Goal: Information Seeking & Learning: Learn about a topic

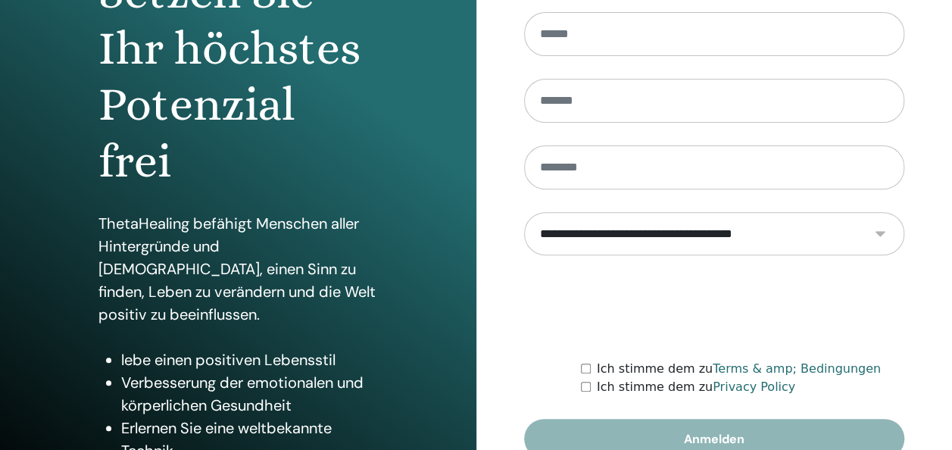
scroll to position [277, 0]
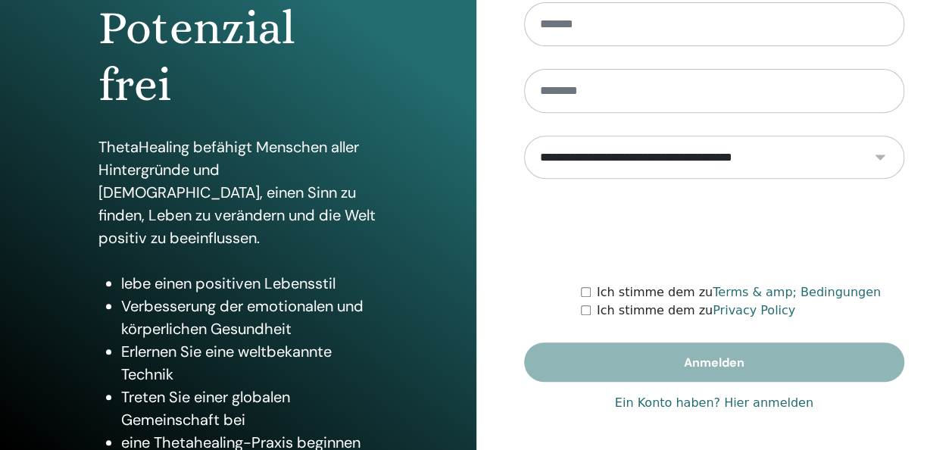
click at [666, 401] on link "Ein Konto haben? Hier anmelden" at bounding box center [714, 403] width 198 height 18
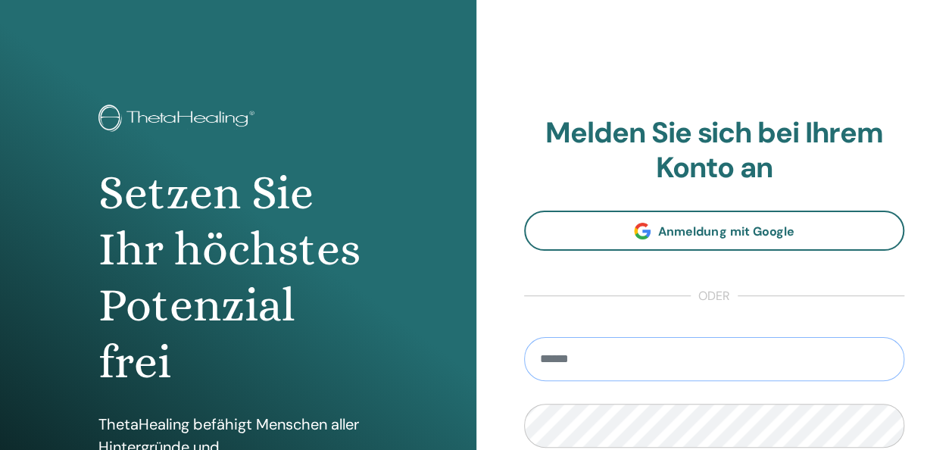
click at [606, 360] on input "email" at bounding box center [714, 359] width 381 height 44
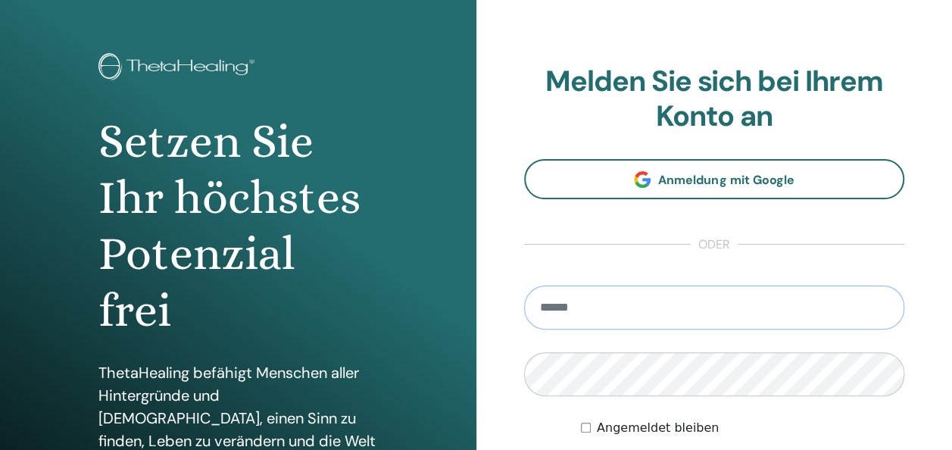
scroll to position [76, 0]
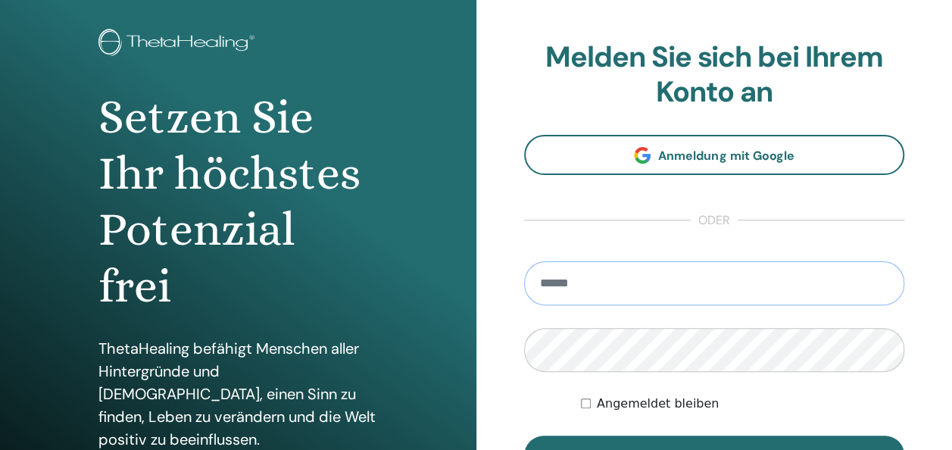
click at [612, 299] on input "email" at bounding box center [714, 283] width 381 height 44
type input "**********"
click at [524, 435] on button "Anmelden" at bounding box center [714, 454] width 381 height 39
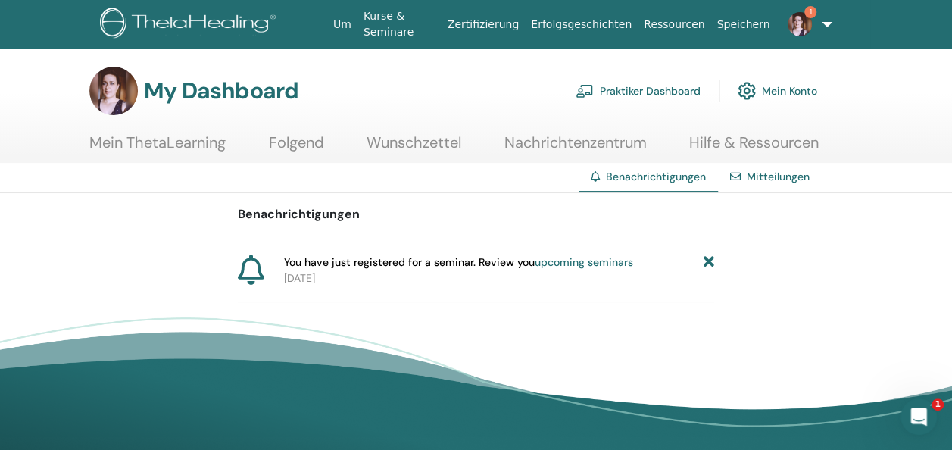
click at [804, 11] on span "1" at bounding box center [810, 12] width 12 height 12
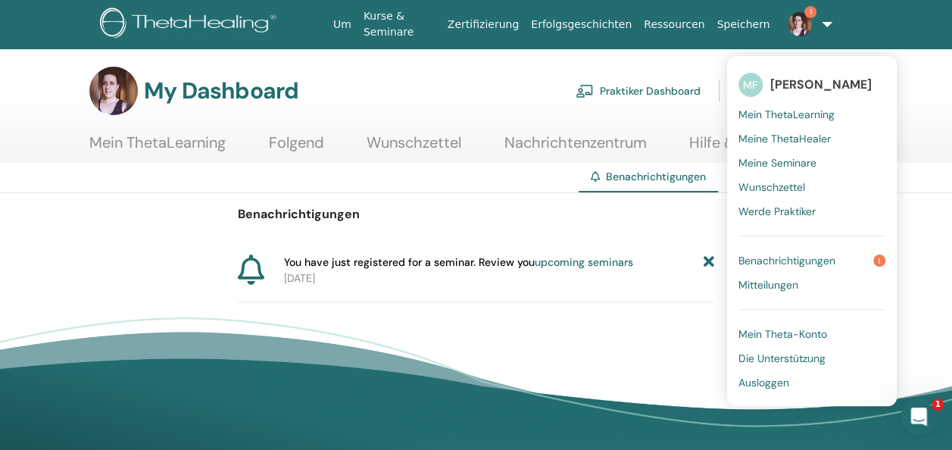
click at [770, 79] on span "[PERSON_NAME]" at bounding box center [820, 84] width 101 height 16
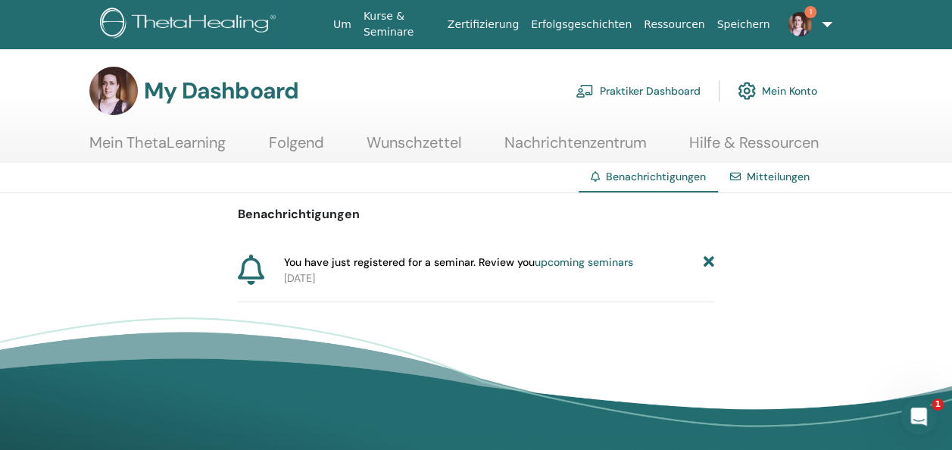
click at [130, 89] on img at bounding box center [113, 91] width 48 height 48
click at [167, 143] on link "Mein ThetaLearning" at bounding box center [157, 148] width 136 height 30
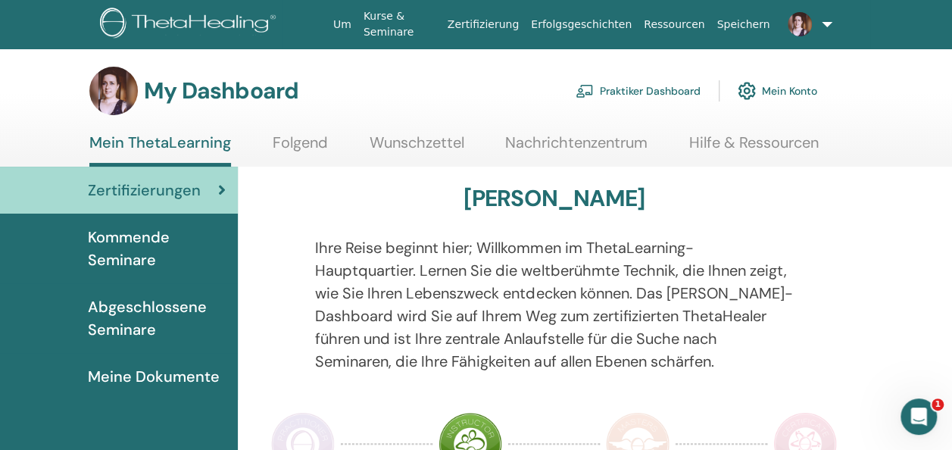
click at [152, 304] on span "Abgeschlossene Seminare" at bounding box center [157, 317] width 138 height 45
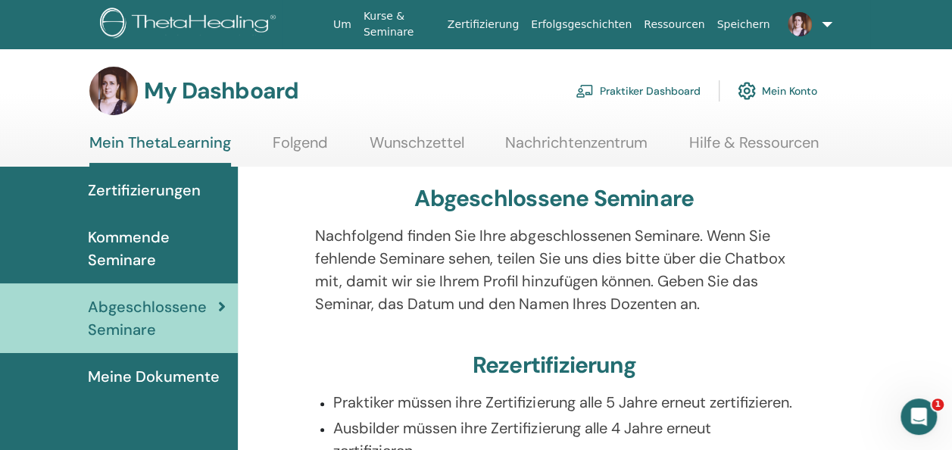
click at [435, 23] on link "Kurse & Seminare" at bounding box center [399, 24] width 84 height 44
